Goal: Information Seeking & Learning: Check status

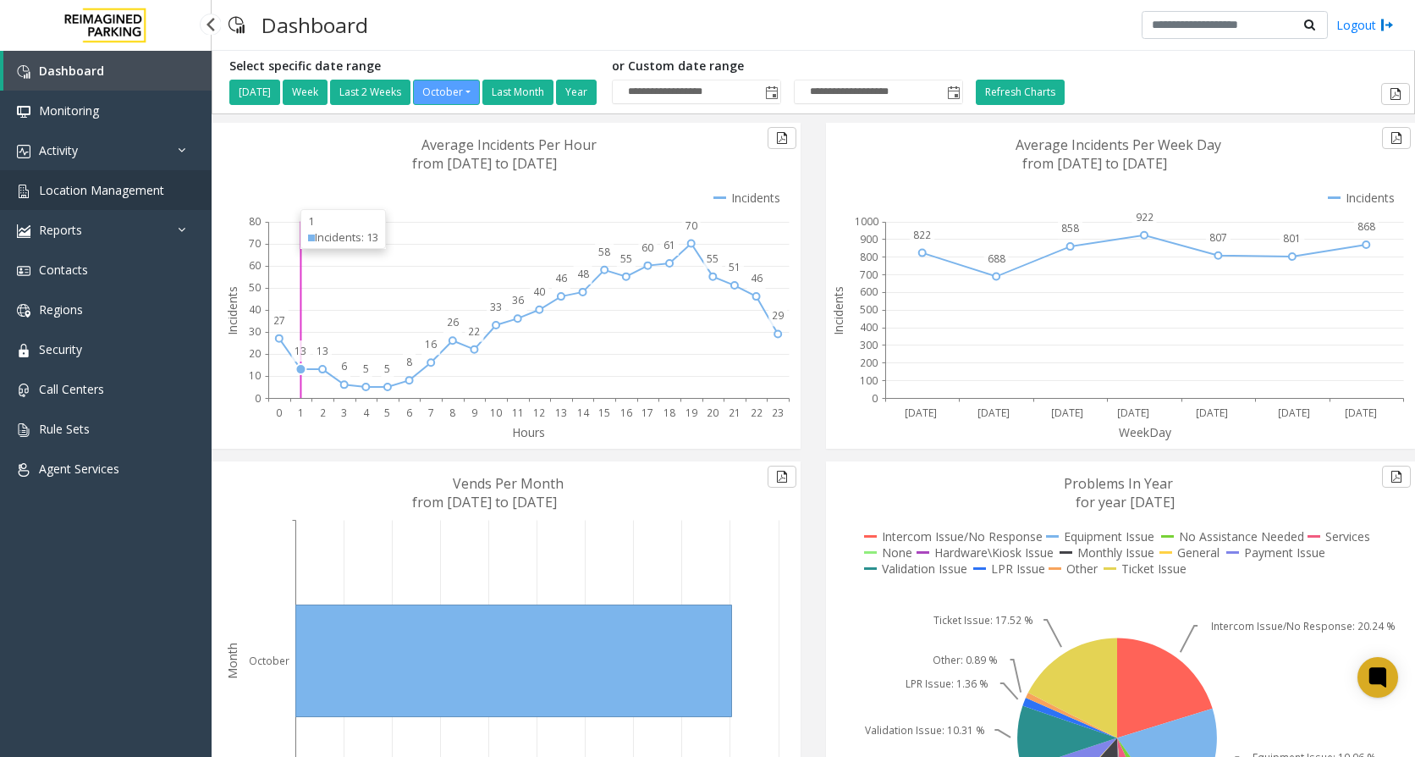
click at [102, 181] on link "Location Management" at bounding box center [106, 190] width 212 height 40
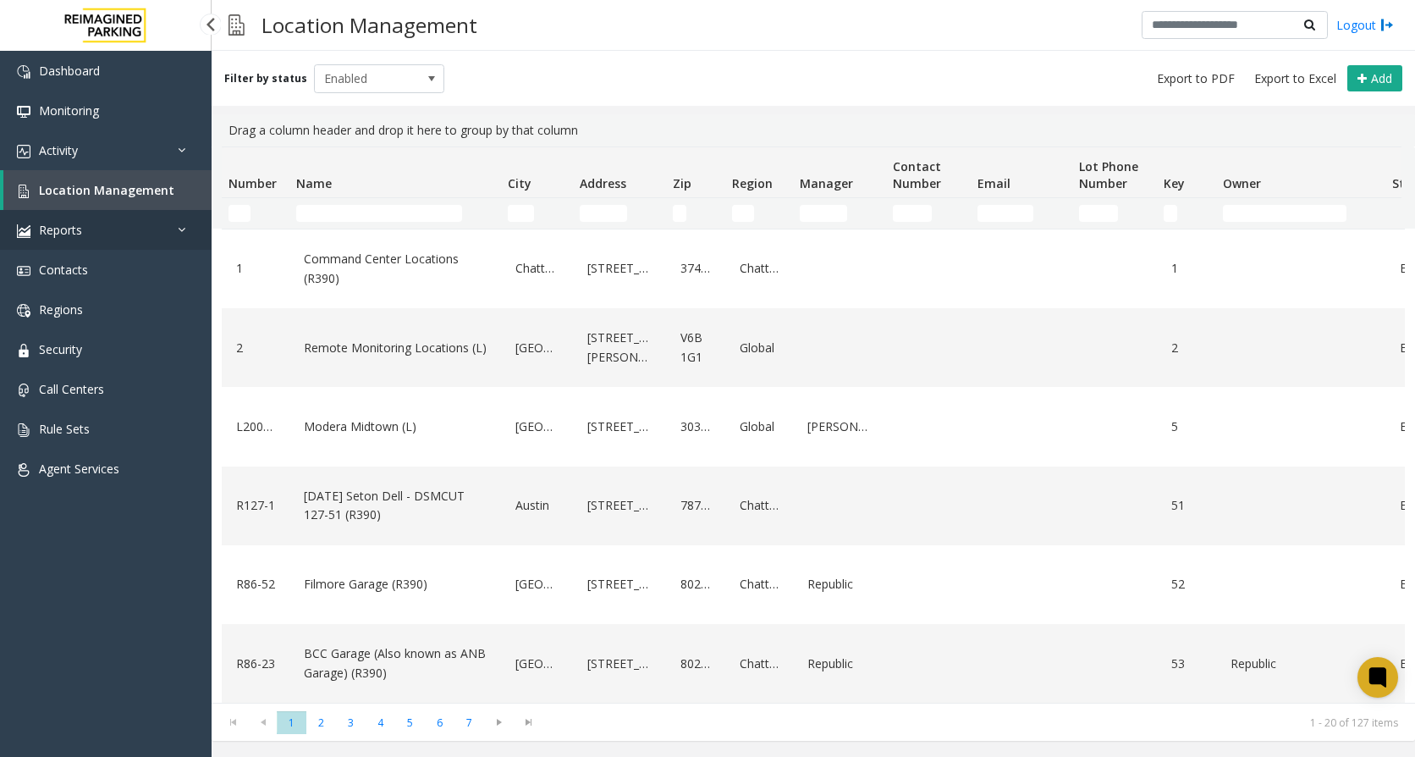
click at [95, 235] on link "Reports" at bounding box center [106, 230] width 212 height 40
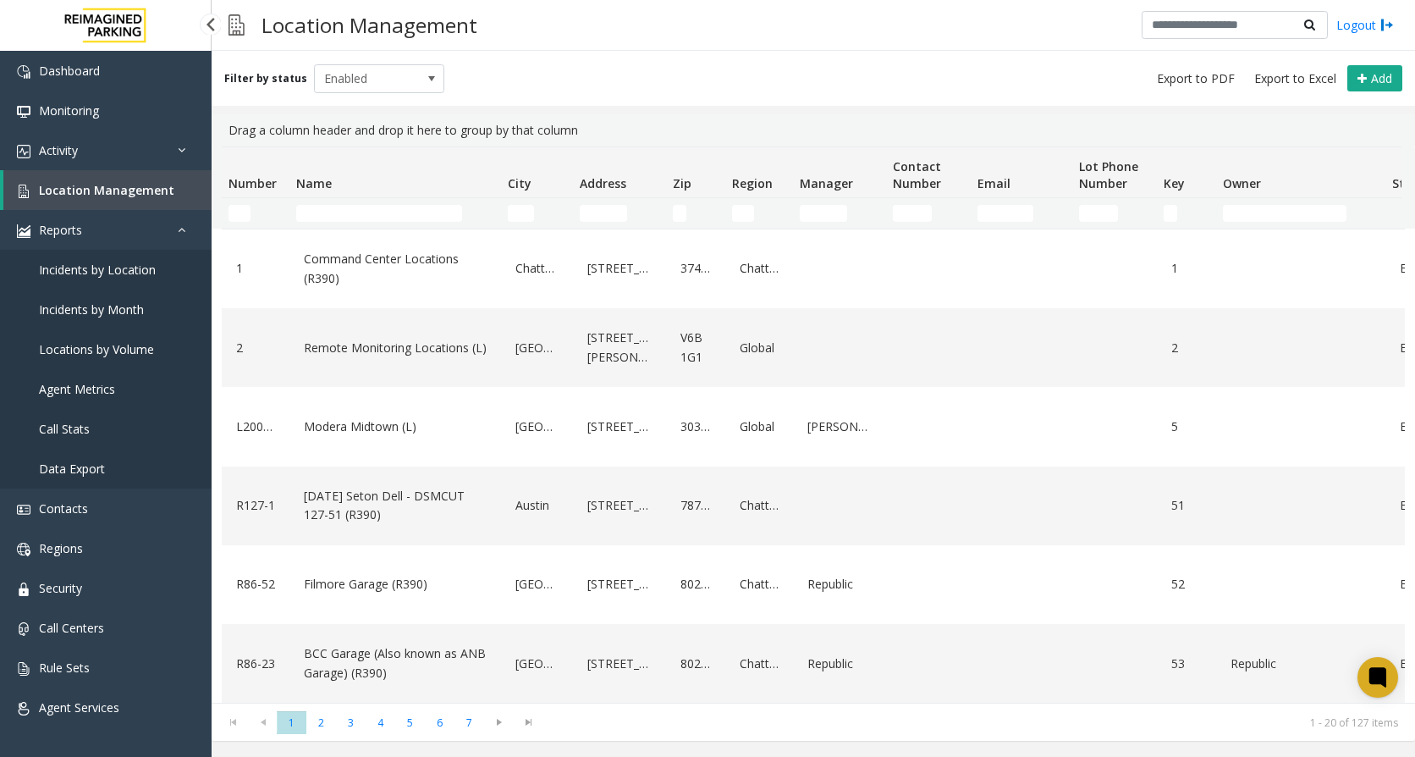
click at [110, 267] on span "Incidents by Location" at bounding box center [97, 270] width 117 height 16
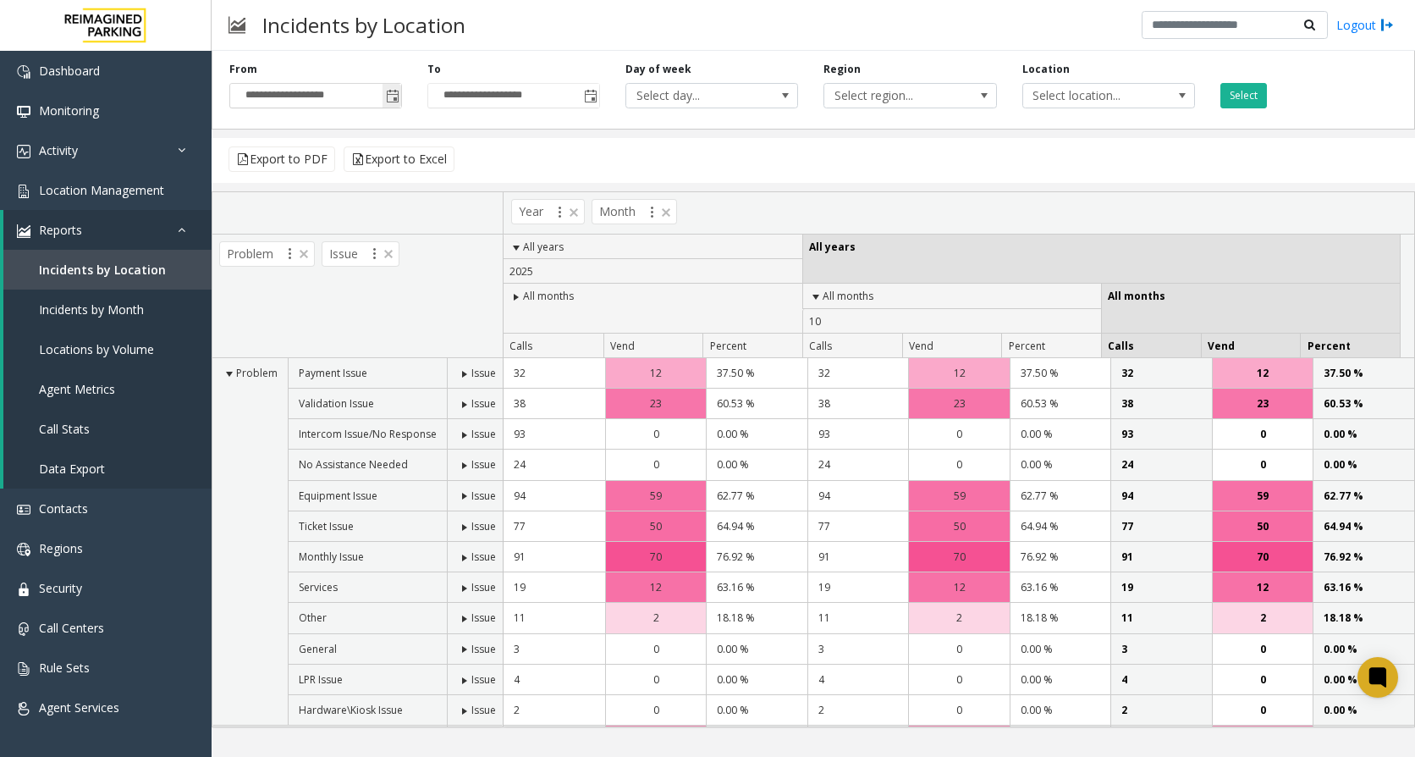
click at [398, 97] on span "Toggle popup" at bounding box center [393, 97] width 14 height 14
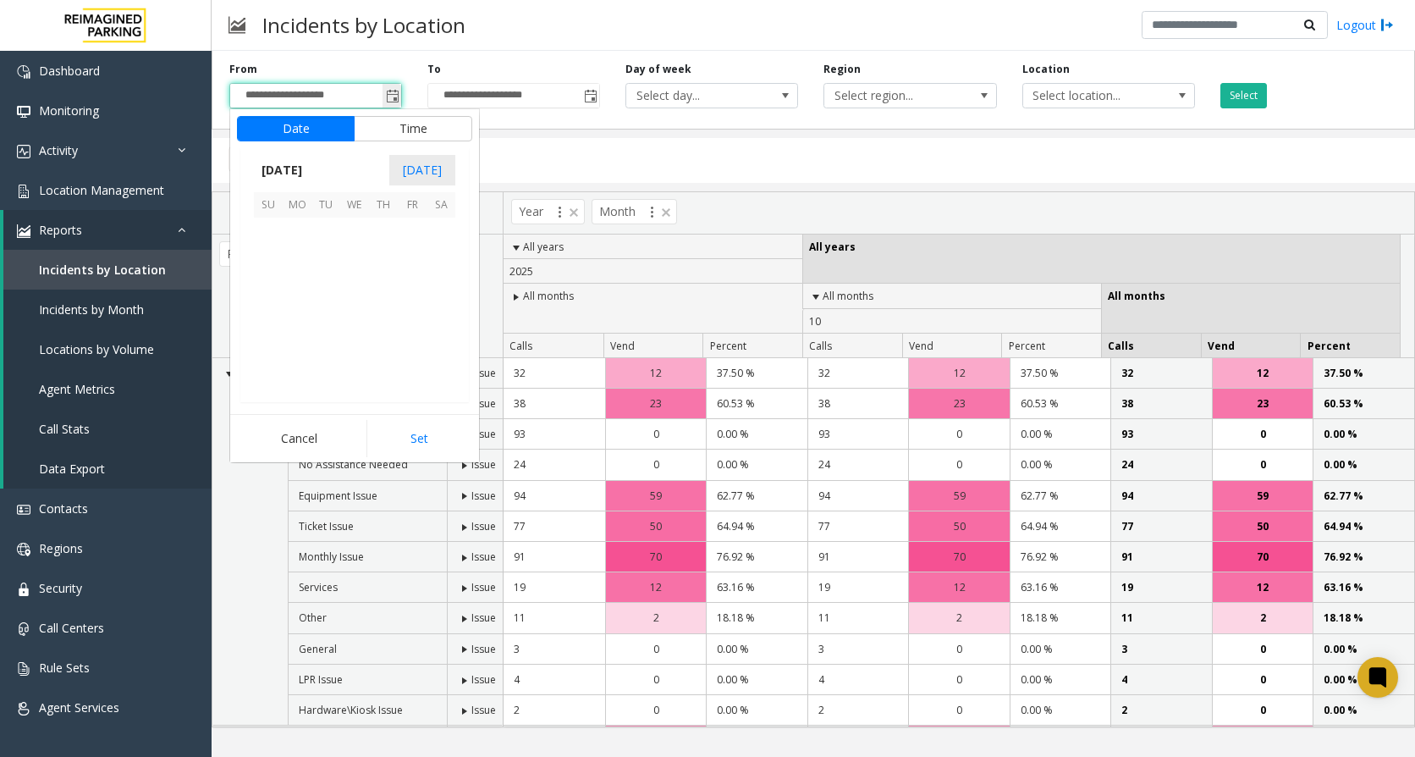
scroll to position [304034, 0]
click at [353, 238] on span "1" at bounding box center [354, 232] width 29 height 29
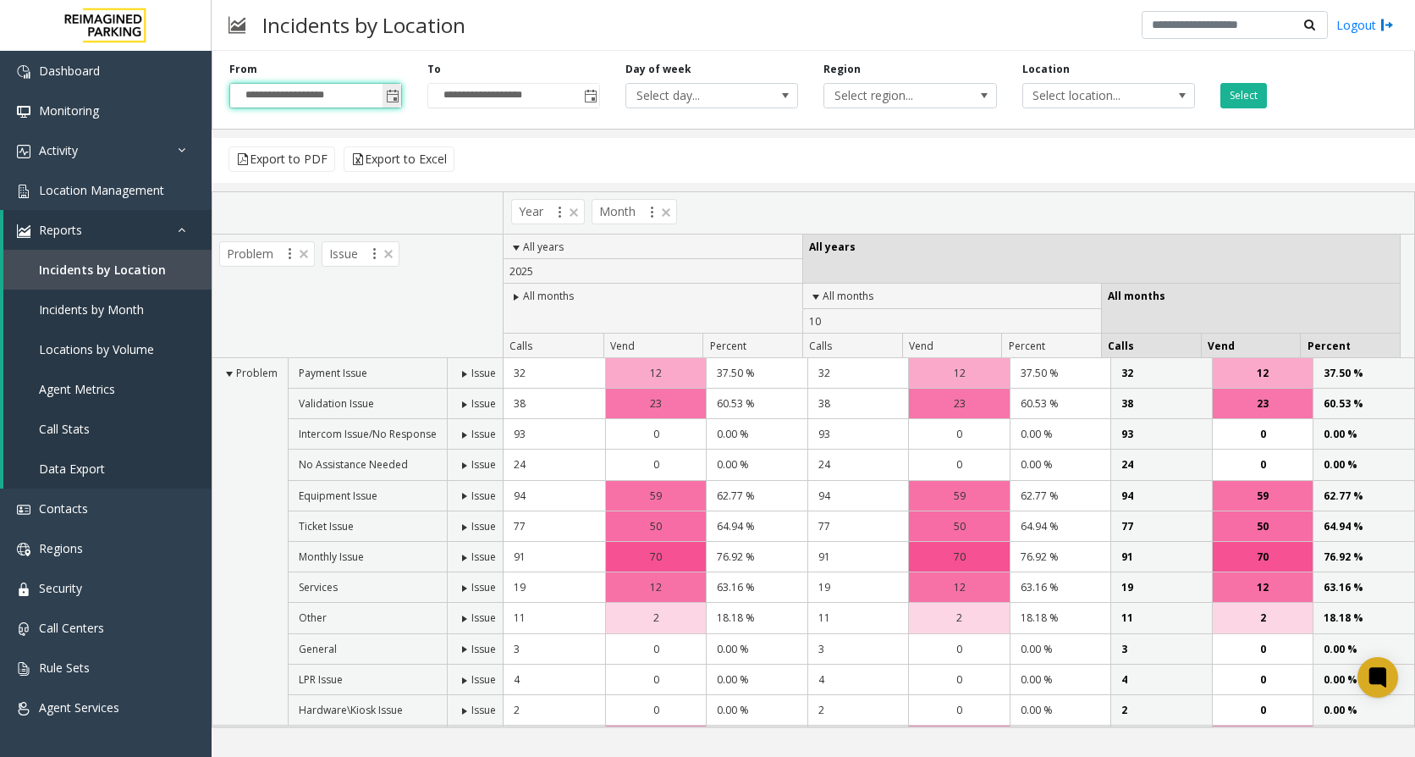
click at [390, 97] on span "Toggle popup" at bounding box center [393, 97] width 14 height 14
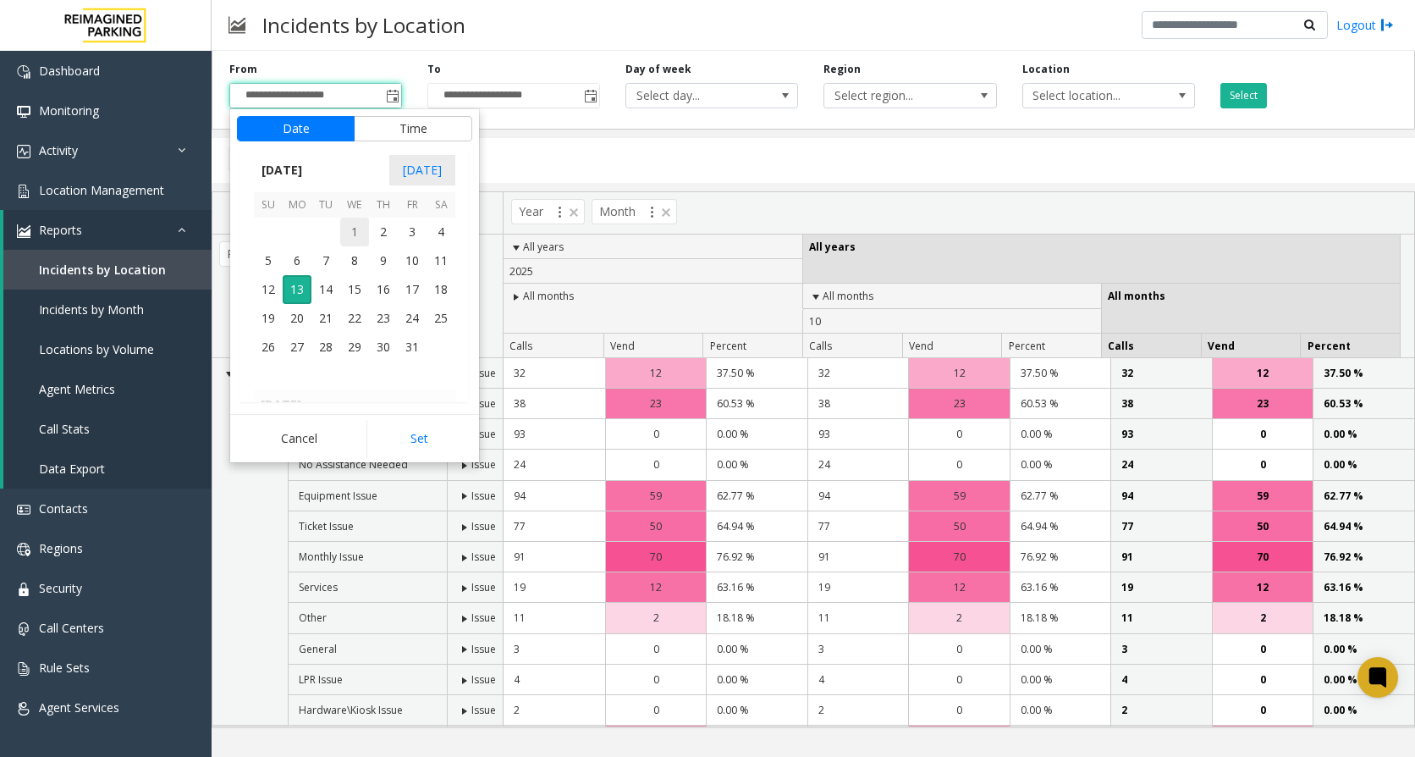
click at [357, 232] on span "1" at bounding box center [354, 232] width 29 height 29
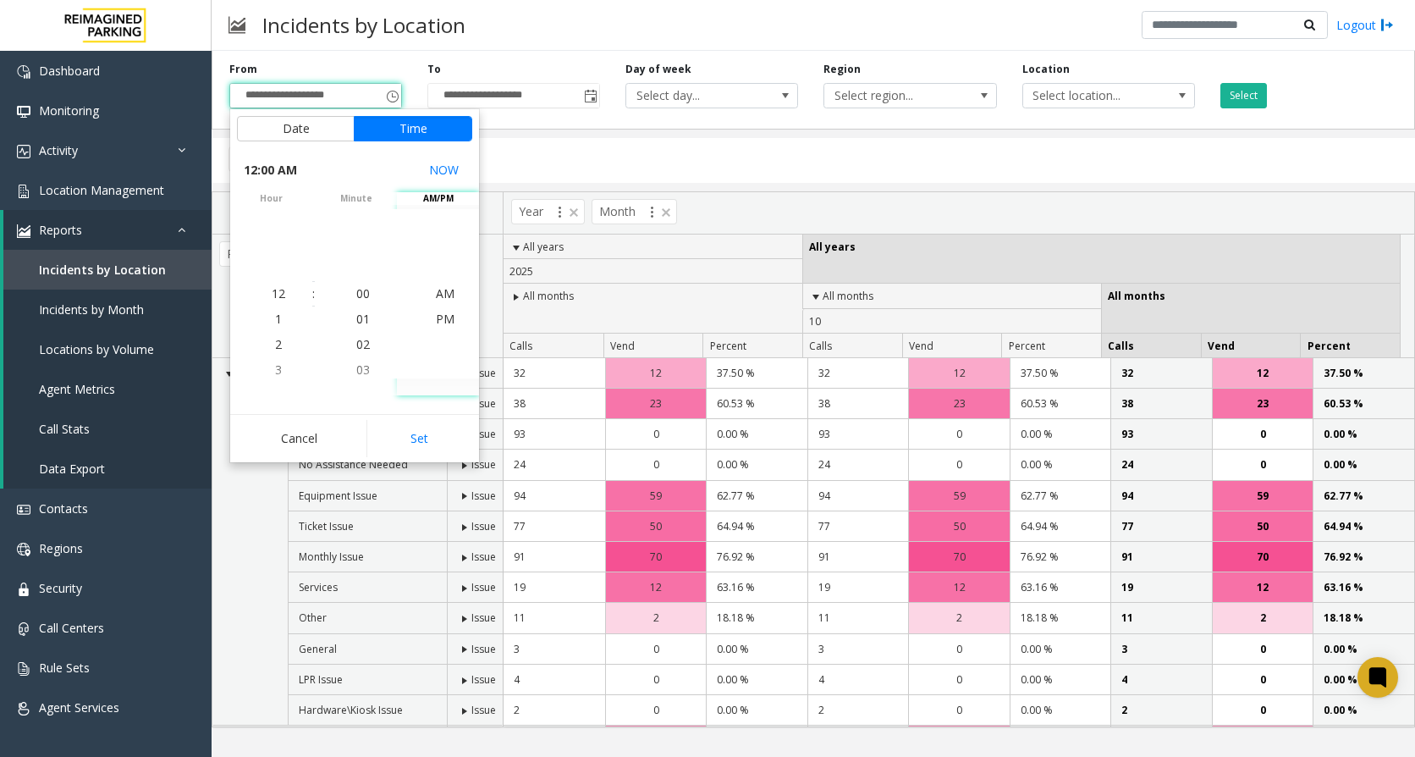
click at [448, 442] on button "Set" at bounding box center [420, 438] width 107 height 37
type input "**********"
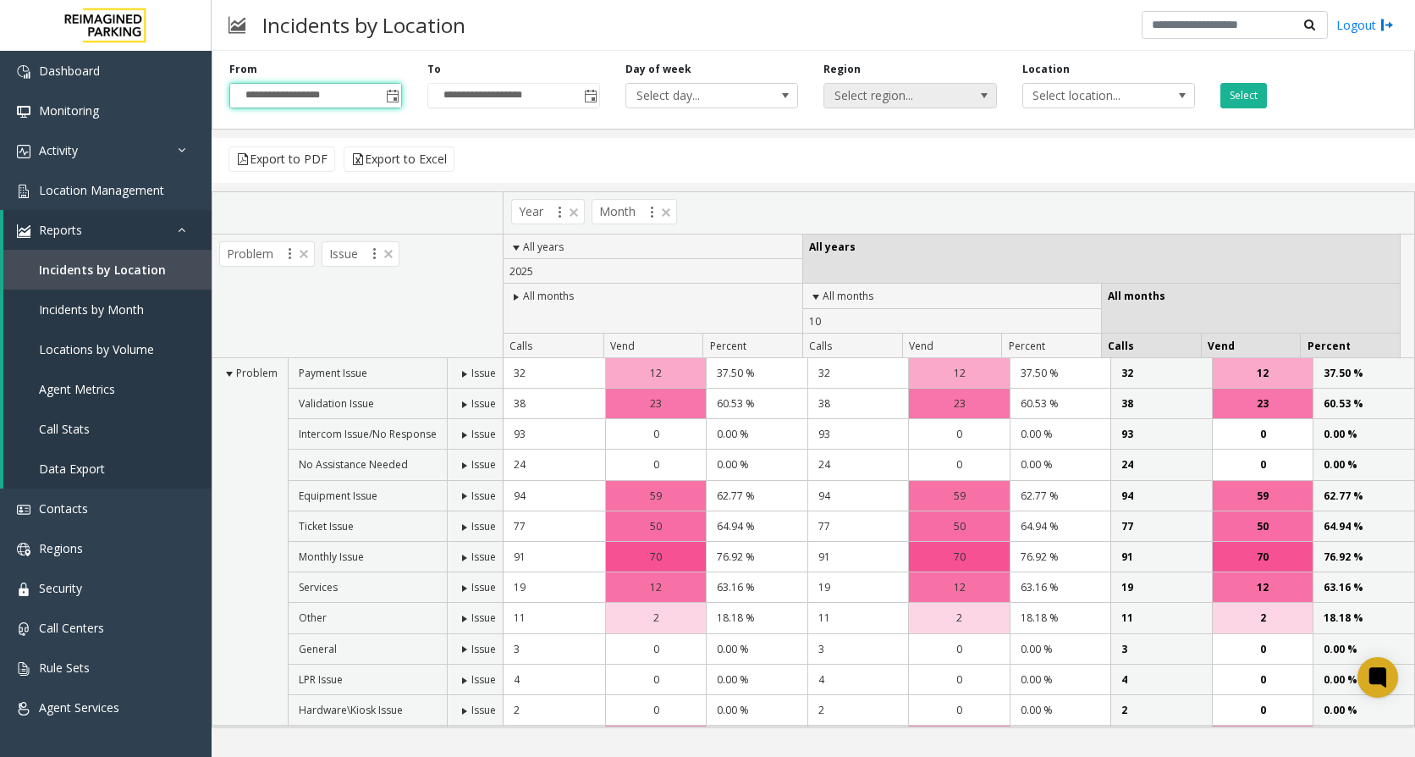
click at [989, 103] on span at bounding box center [985, 96] width 24 height 24
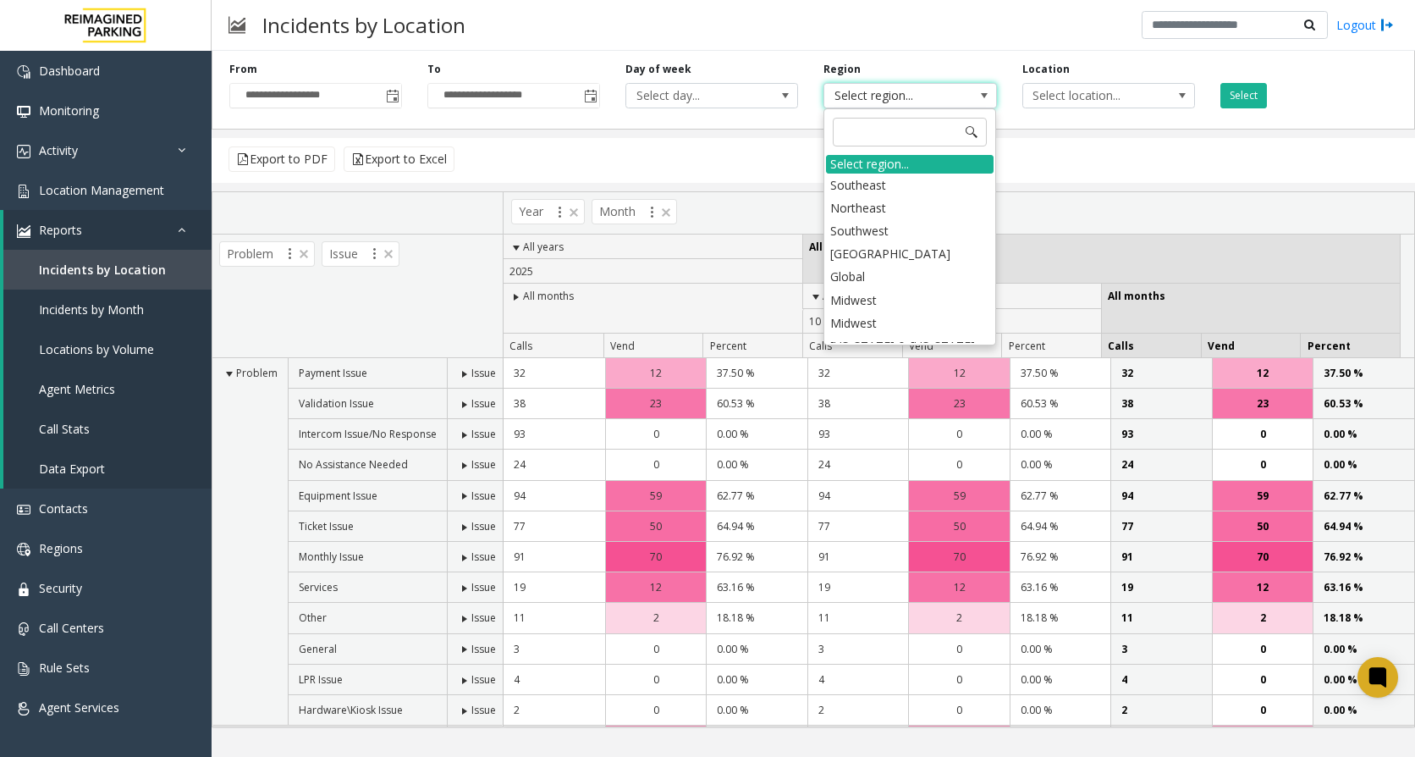
click at [989, 103] on span at bounding box center [985, 96] width 24 height 24
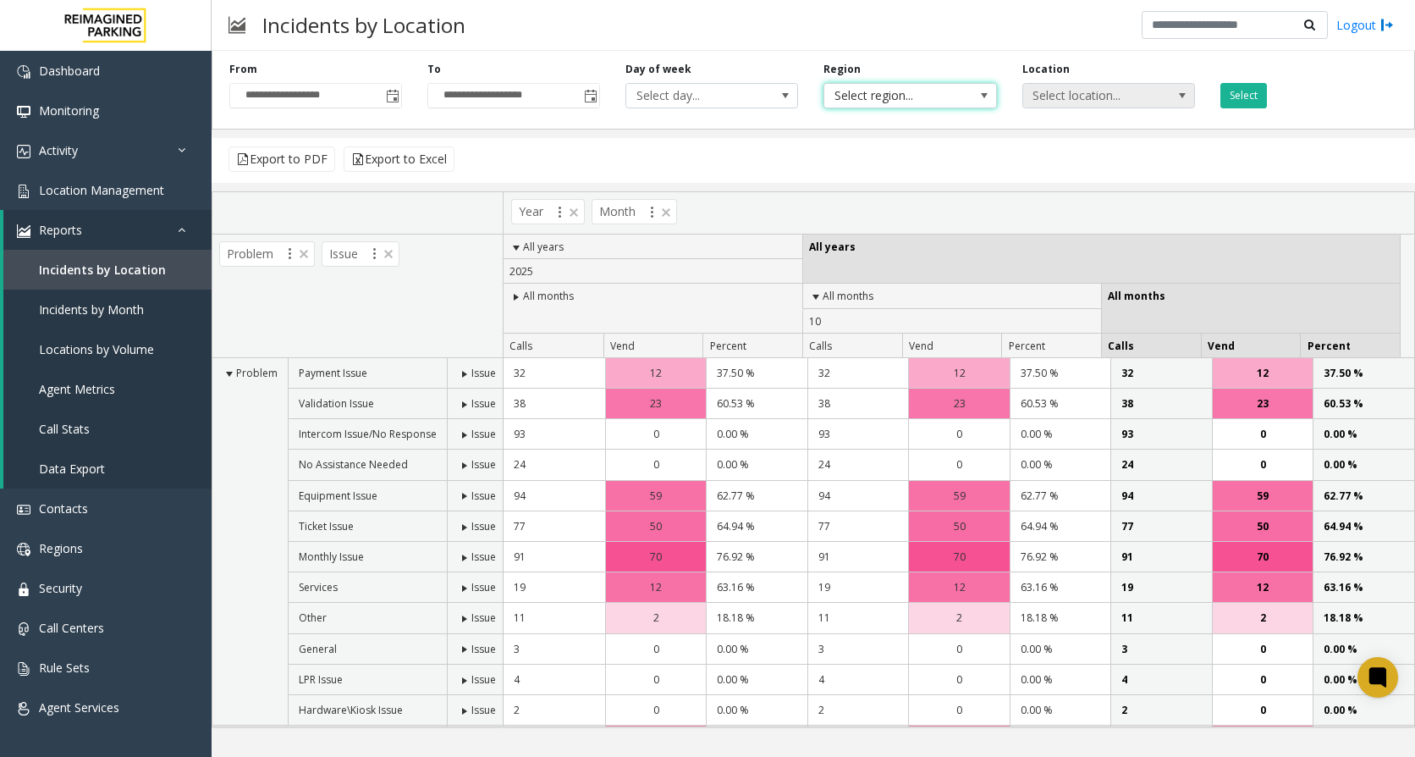
click at [1125, 102] on span "Select location..." at bounding box center [1091, 96] width 137 height 24
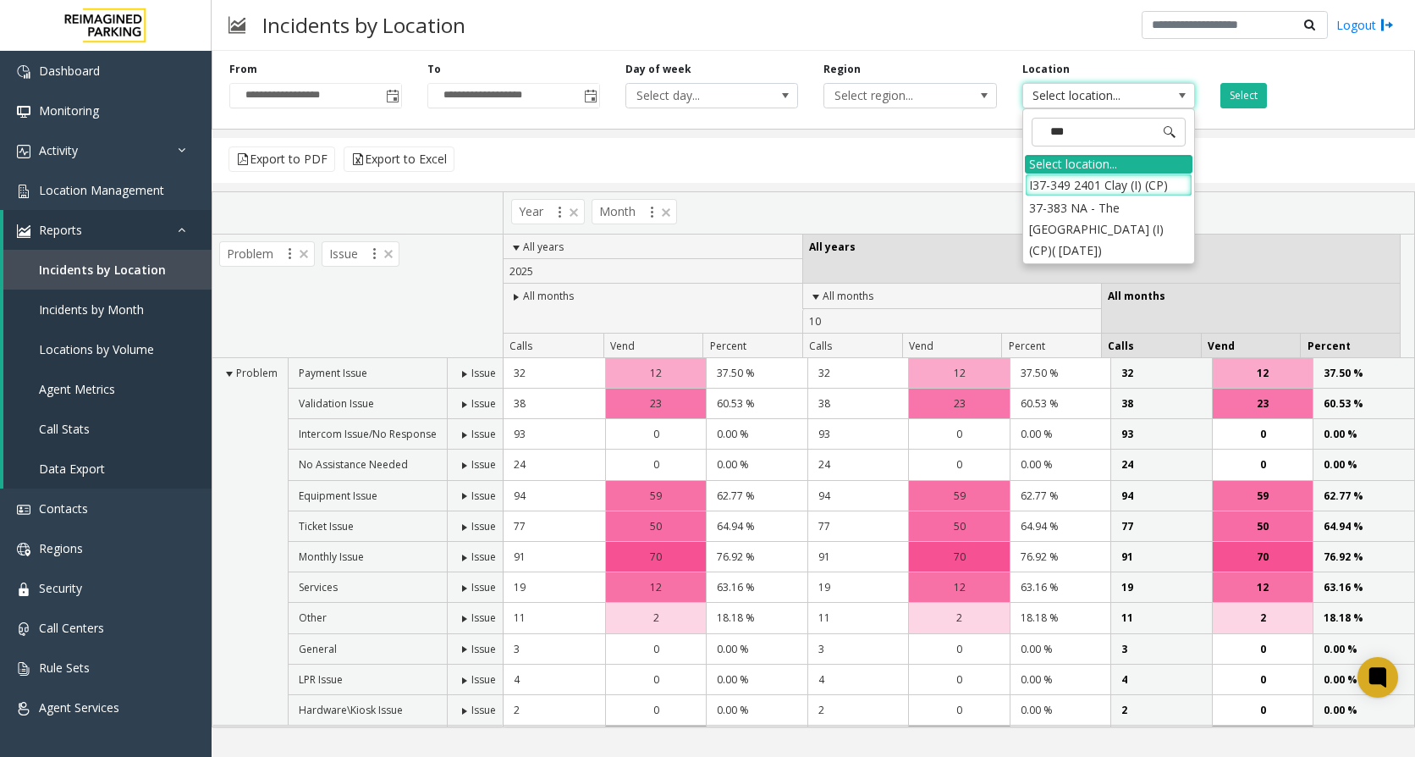
type input "****"
click at [1122, 186] on li "I37-349 2401 Clay (I) (CP)" at bounding box center [1109, 185] width 168 height 23
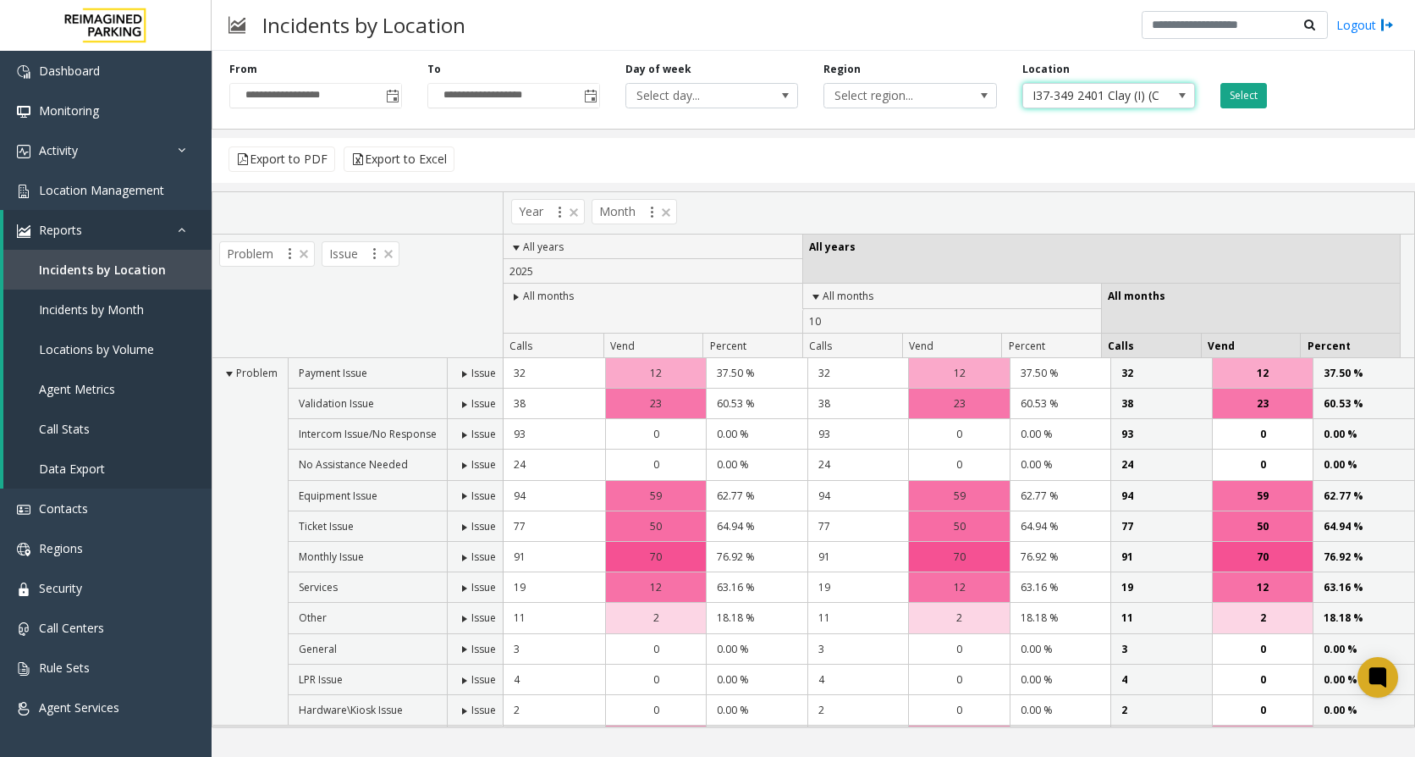
click at [1246, 86] on button "Select" at bounding box center [1244, 95] width 47 height 25
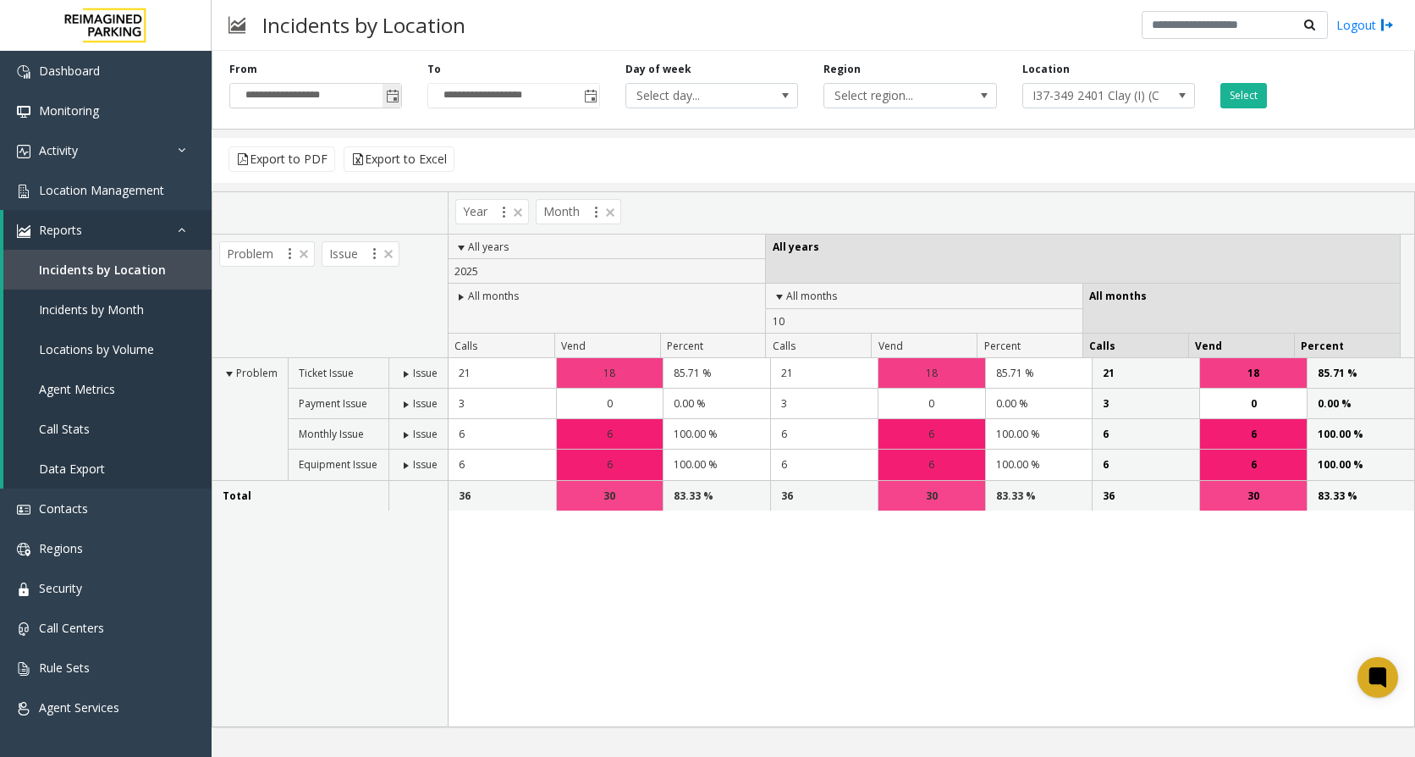
click at [398, 101] on span "Toggle popup" at bounding box center [393, 97] width 14 height 14
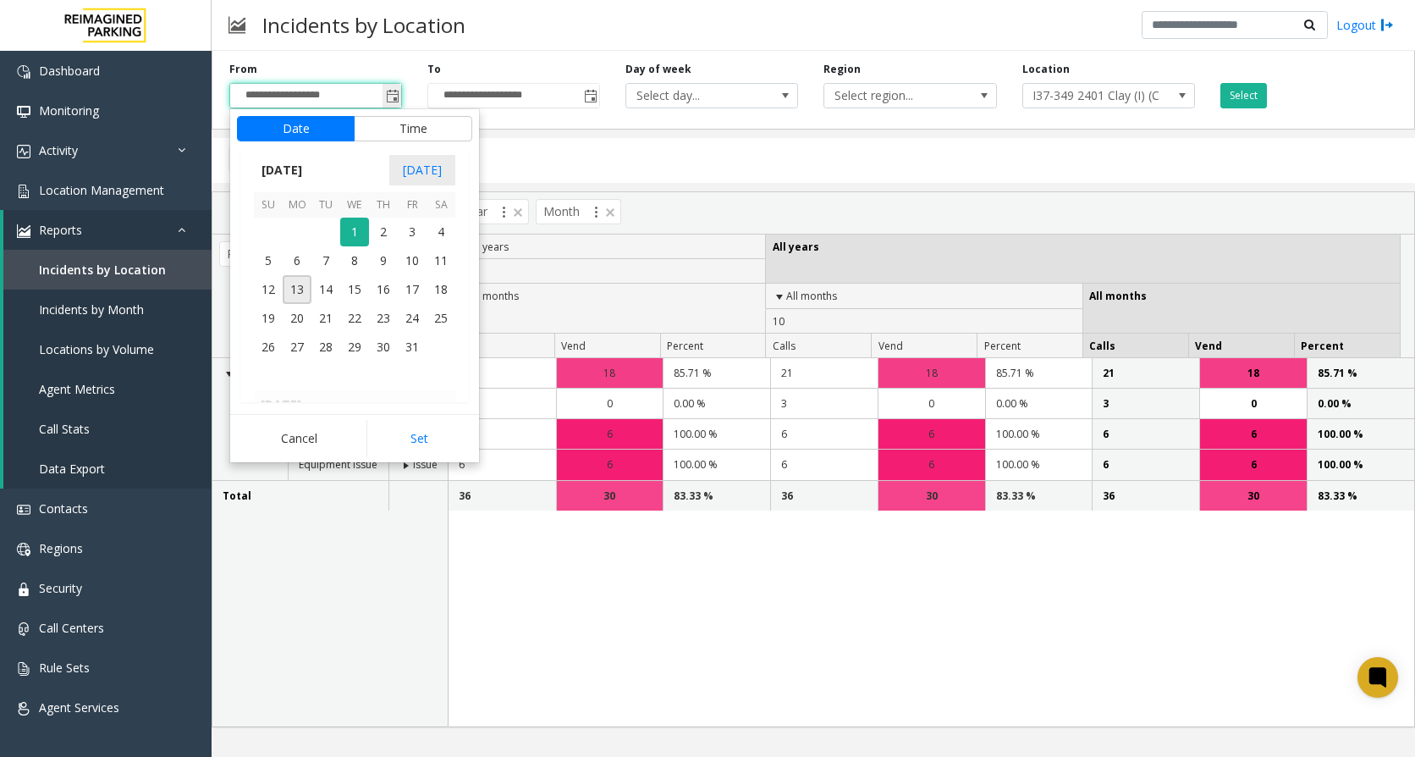
click at [259, 94] on input "**********" at bounding box center [315, 96] width 171 height 24
click at [256, 94] on input "**********" at bounding box center [315, 96] width 171 height 24
click at [257, 94] on input "**********" at bounding box center [315, 96] width 171 height 24
click at [310, 163] on span "[DATE]" at bounding box center [282, 169] width 56 height 25
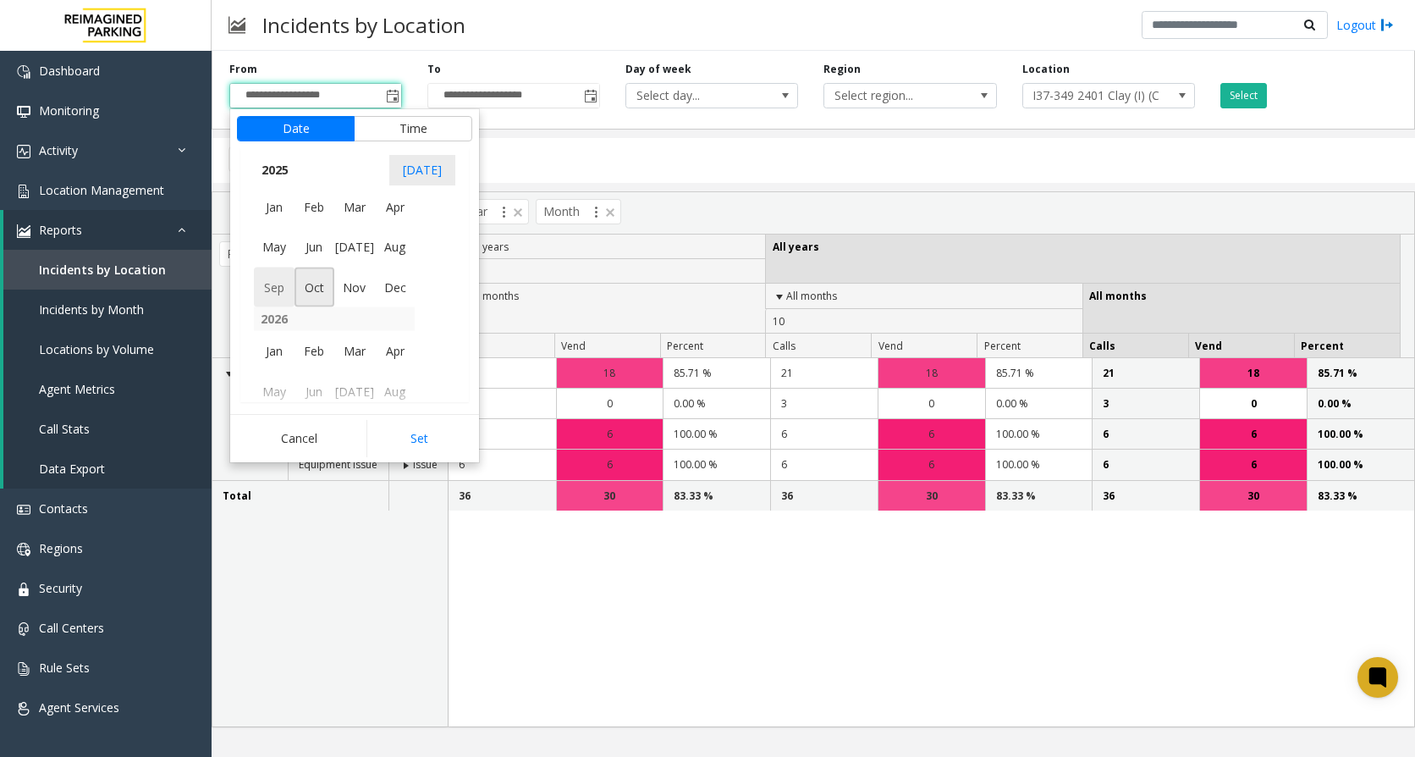
click at [279, 282] on span "Sep" at bounding box center [274, 287] width 41 height 41
click at [330, 346] on span "30" at bounding box center [326, 347] width 29 height 29
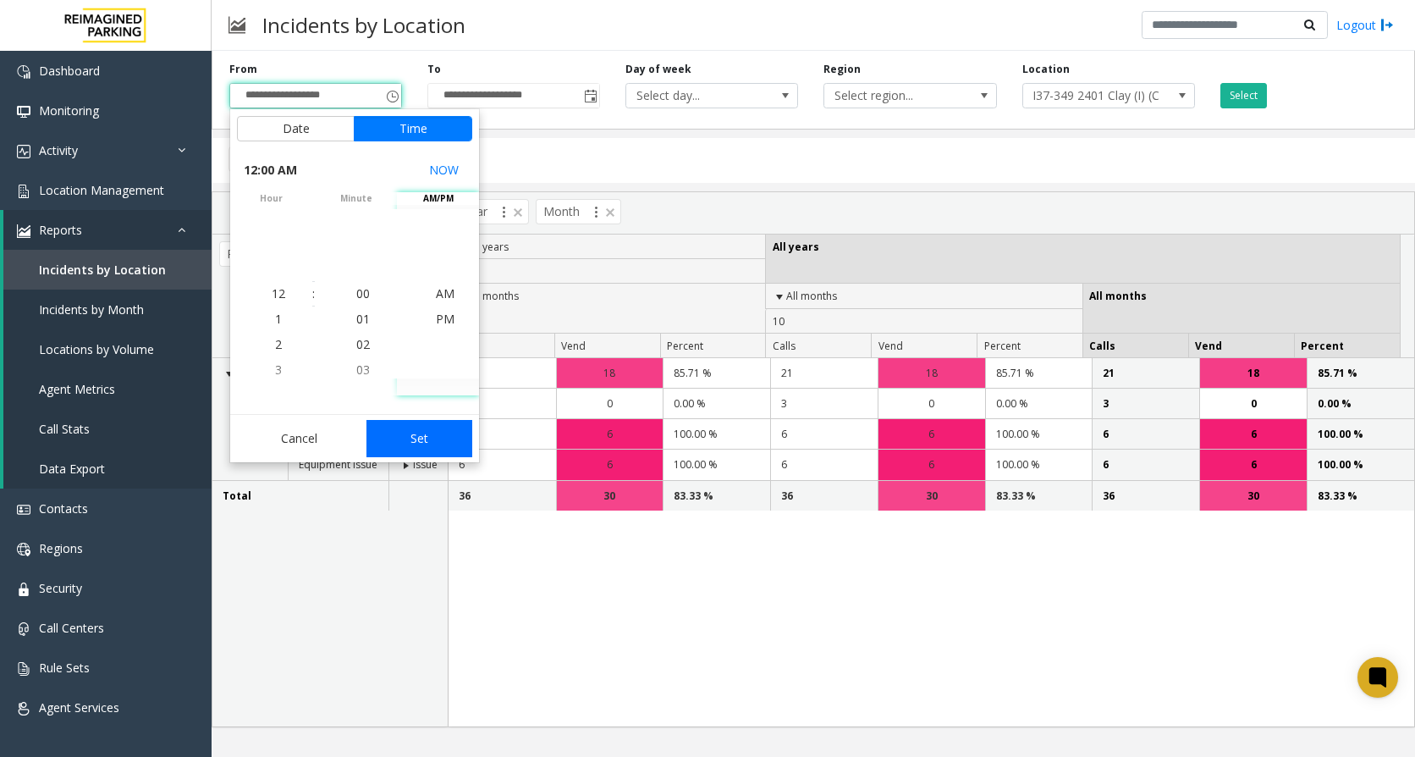
click at [423, 437] on button "Set" at bounding box center [420, 438] width 107 height 37
type input "**********"
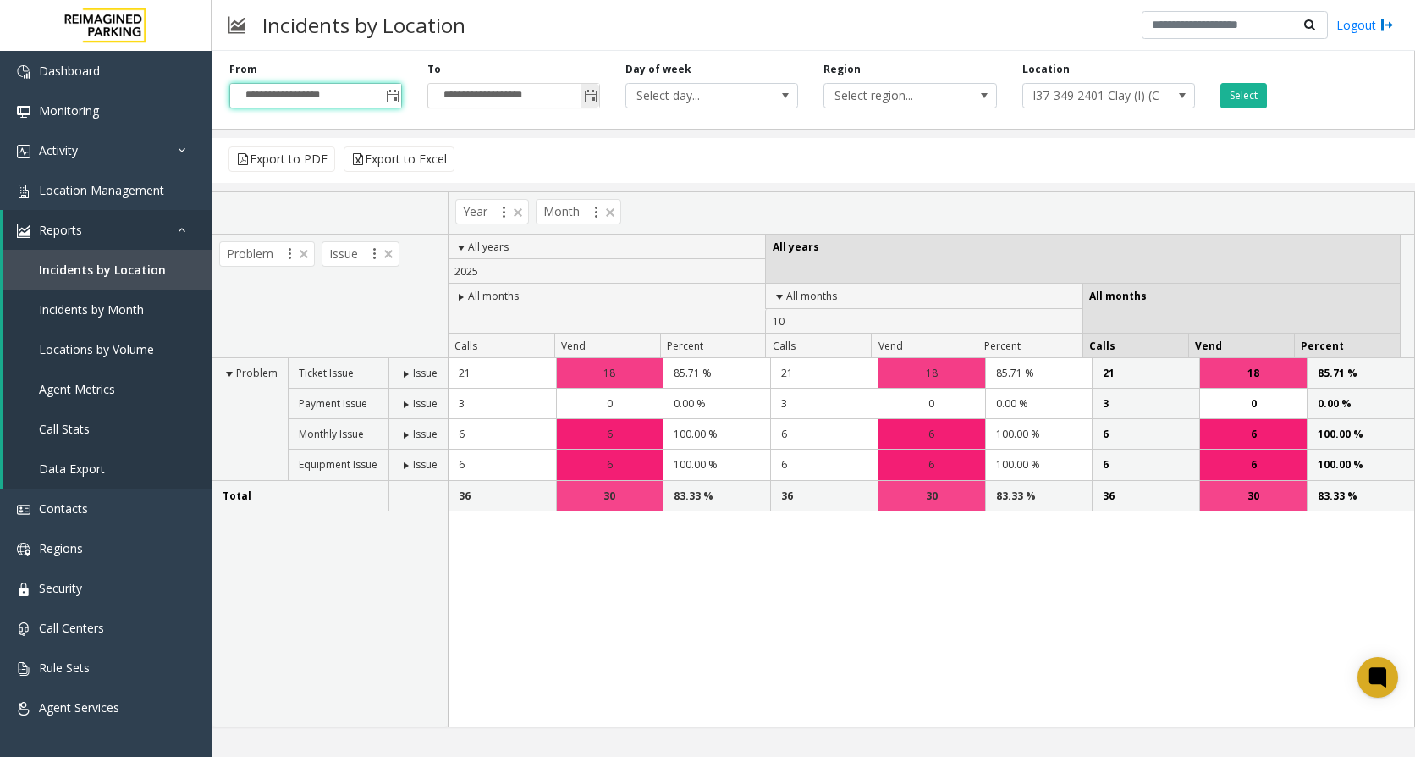
click at [594, 95] on span "Toggle popup" at bounding box center [591, 97] width 14 height 14
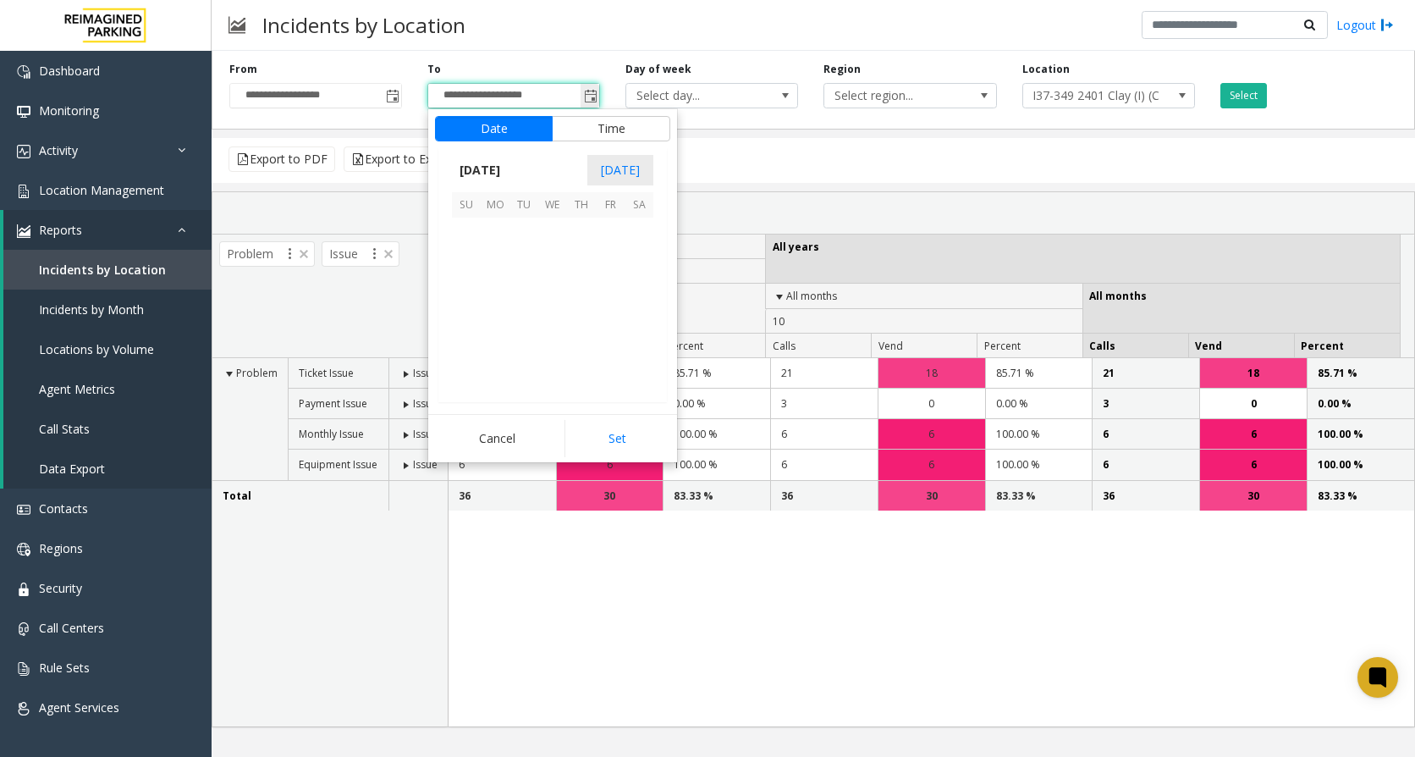
scroll to position [25, 0]
click at [615, 257] on span "10" at bounding box center [610, 260] width 29 height 29
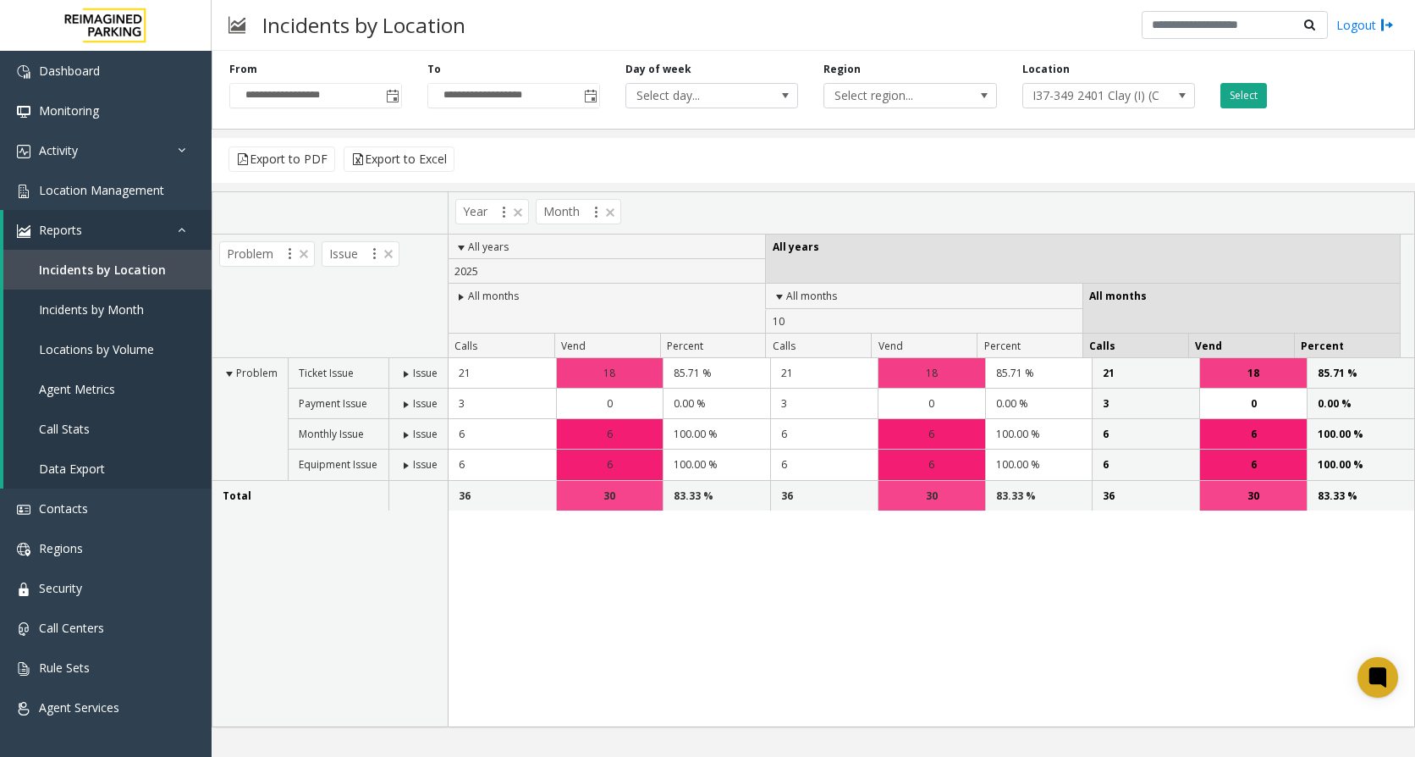
click at [1237, 105] on button "Select" at bounding box center [1244, 95] width 47 height 25
click at [780, 97] on span at bounding box center [786, 96] width 14 height 14
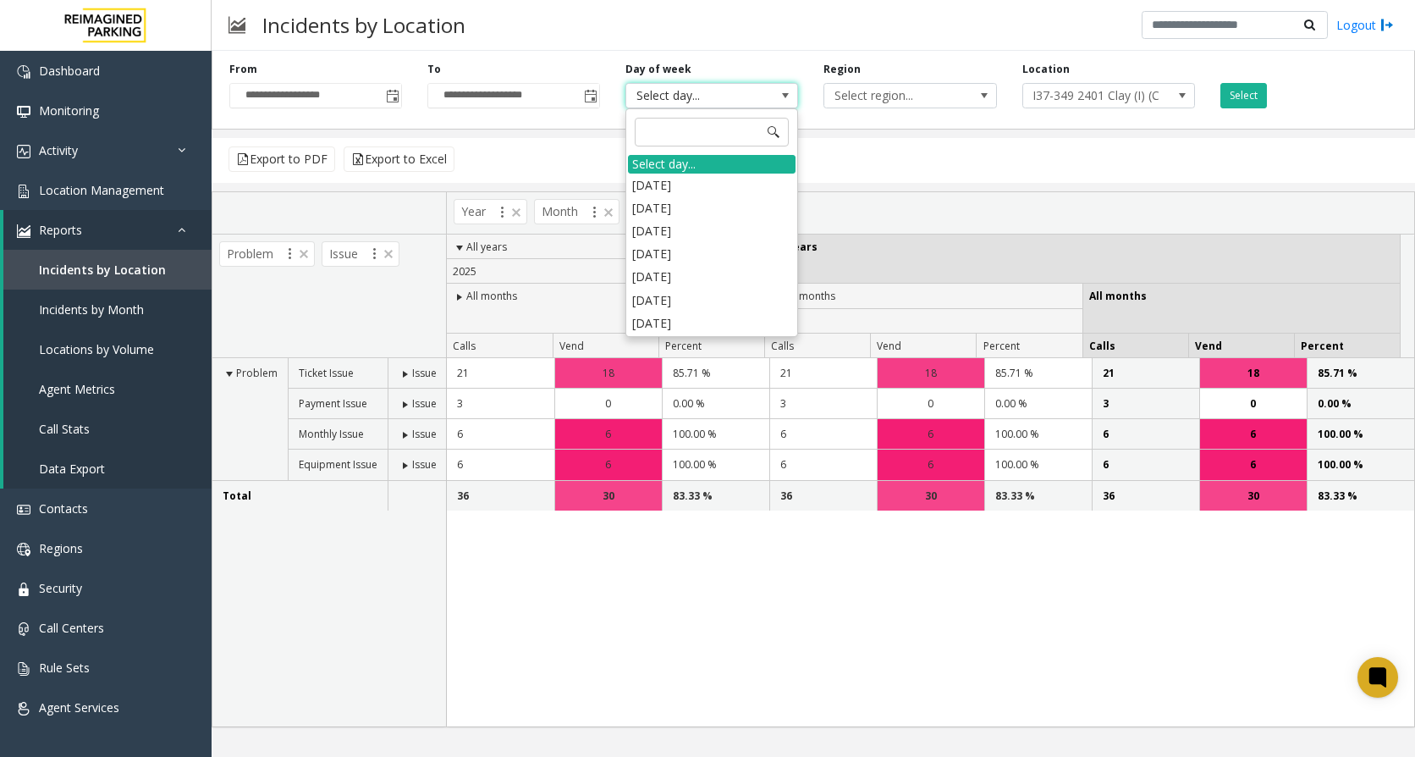
click at [780, 97] on span at bounding box center [786, 96] width 14 height 14
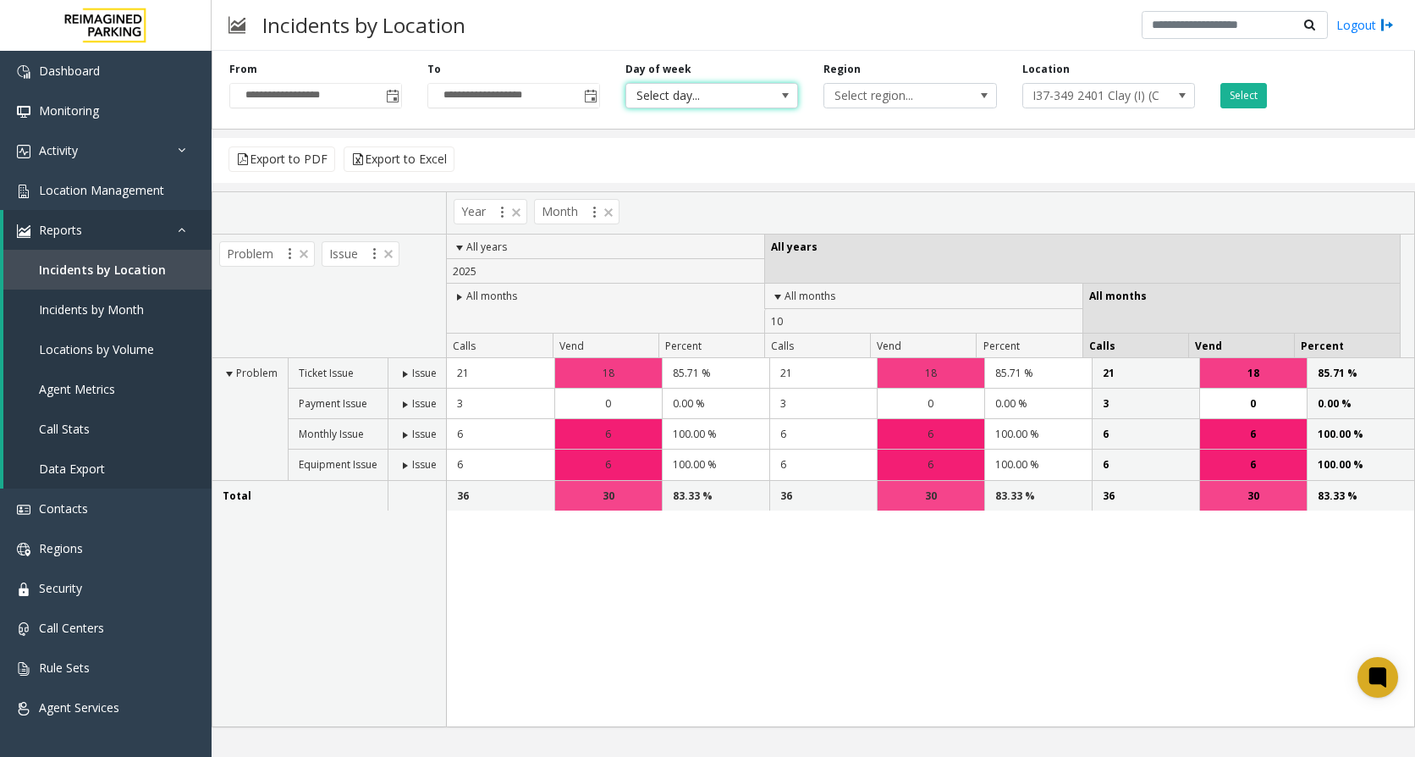
click at [988, 162] on div "Export to PDF Export to Excel" at bounding box center [814, 160] width 1204 height 45
click at [524, 632] on div "21 18 85.71 % 21 18 85.71 % 21 18 85.71 % 3 0 0.00 % 3 0 0 6 6 6 6 6 6 30 30 30" at bounding box center [931, 542] width 968 height 368
click at [826, 621] on div "21 18 85.71 % 21 18 85.71 % 21 18 85.71 % 3 0 0.00 % 3 0 0 6 6 6 6 6 6 30 30 30" at bounding box center [931, 542] width 968 height 368
click at [781, 298] on span at bounding box center [778, 297] width 14 height 14
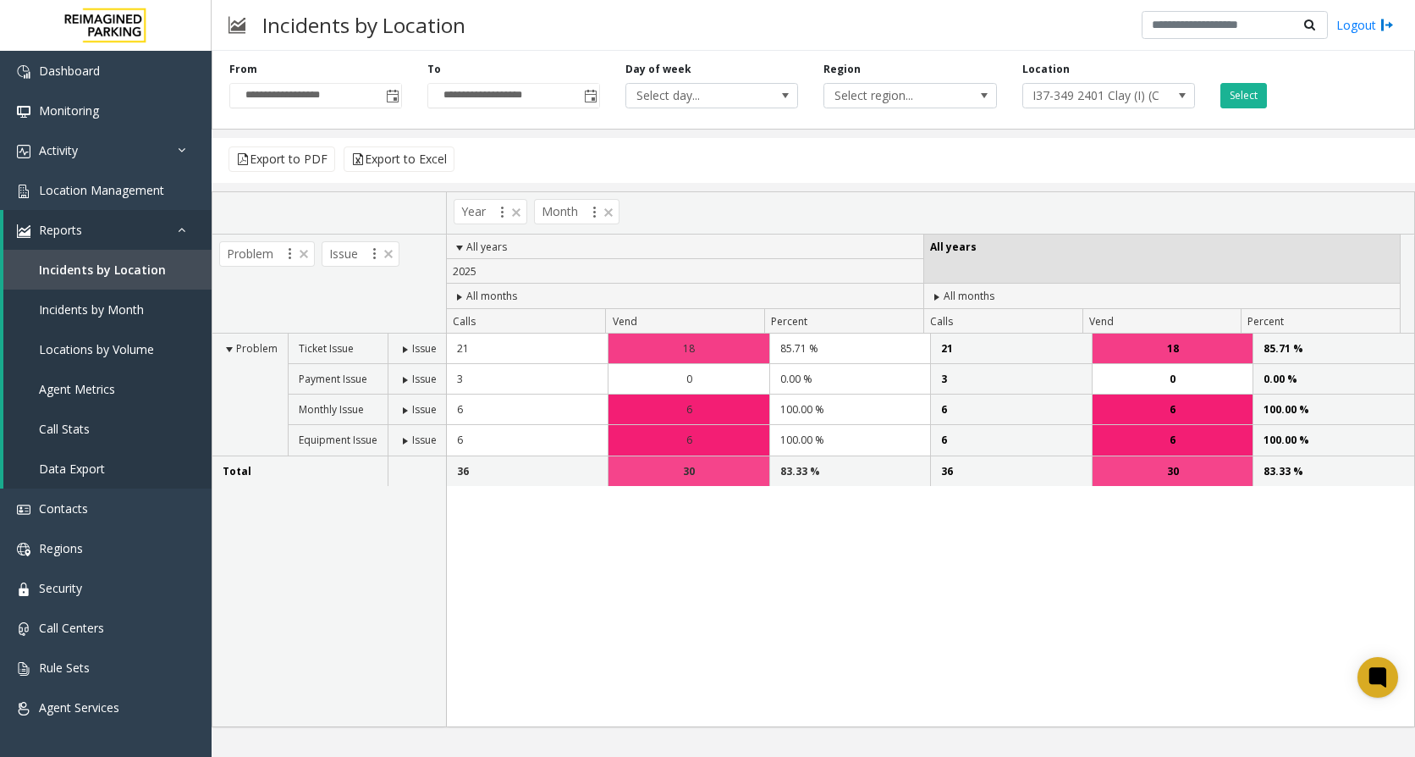
click at [458, 294] on span at bounding box center [460, 297] width 14 height 14
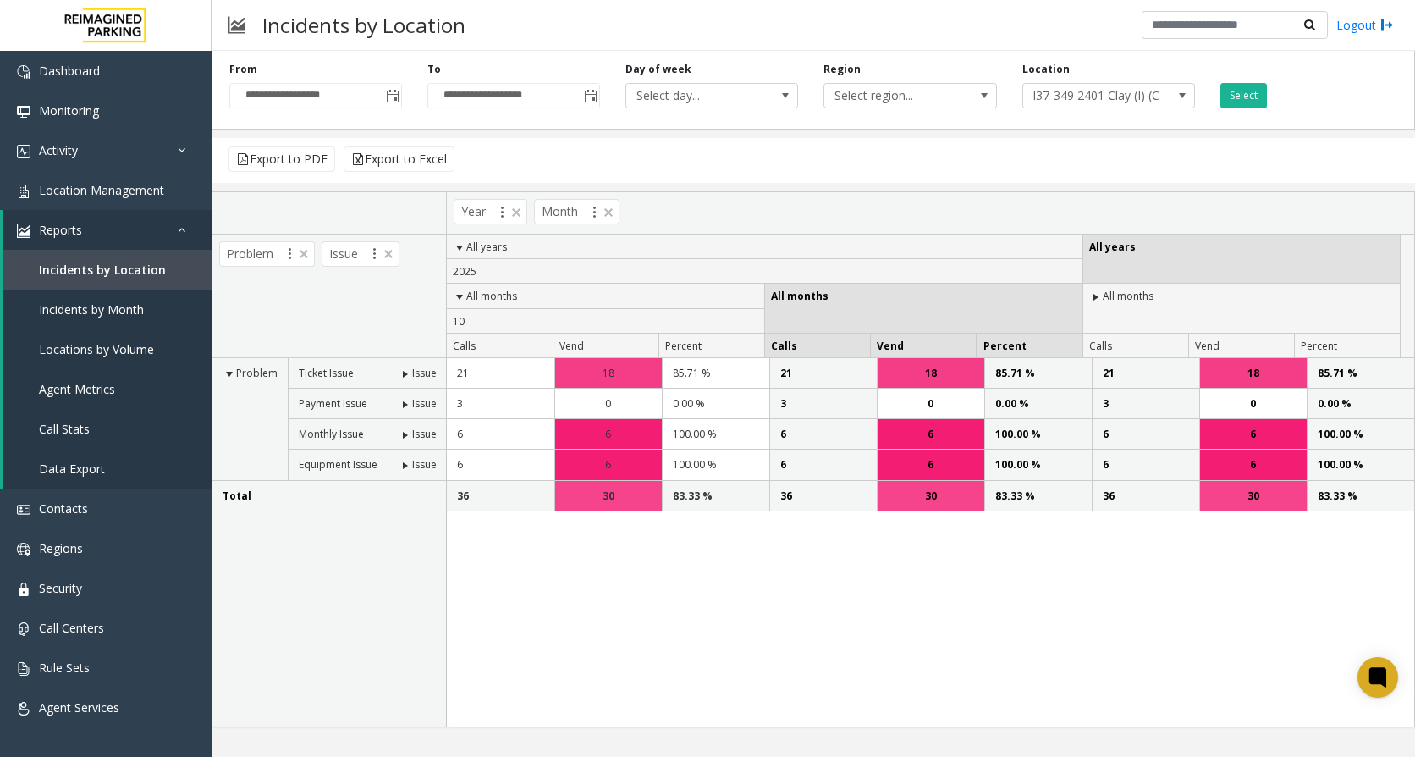
click at [464, 317] on span "10" at bounding box center [459, 321] width 12 height 14
